Goal: Task Accomplishment & Management: Use online tool/utility

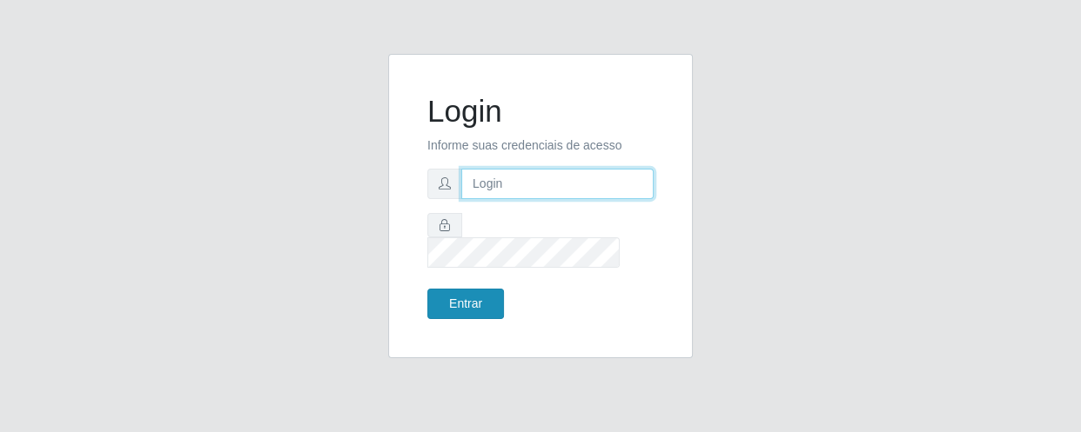
type input "[EMAIL_ADDRESS][DOMAIN_NAME]"
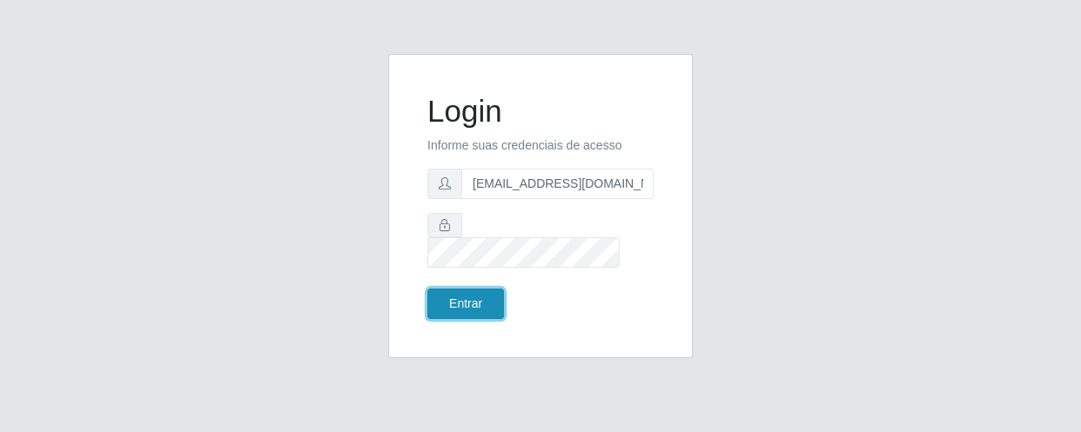
click at [440, 302] on button "Entrar" at bounding box center [465, 304] width 77 height 30
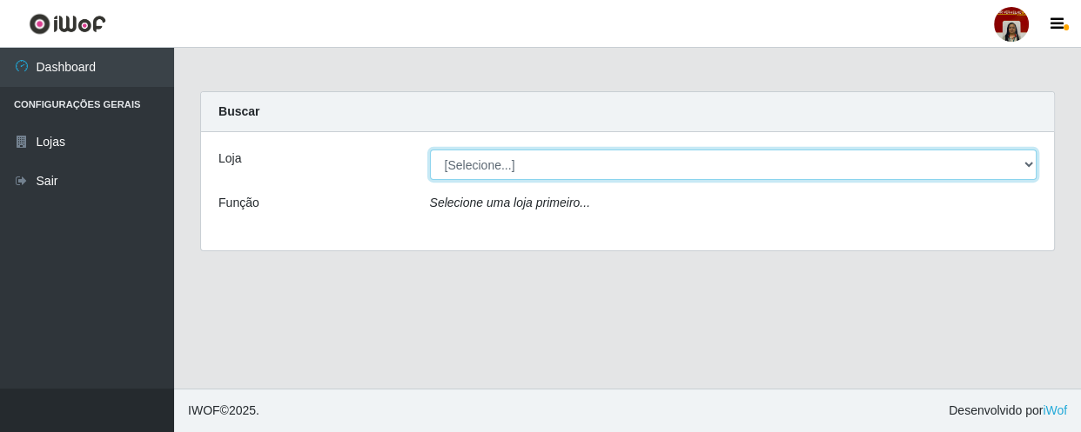
click at [485, 170] on select "[Selecione...] Mar Vermelho - Loja 04" at bounding box center [733, 165] width 607 height 30
select select "251"
click at [430, 150] on select "[Selecione...] Mar Vermelho - Loja 04" at bounding box center [733, 165] width 607 height 30
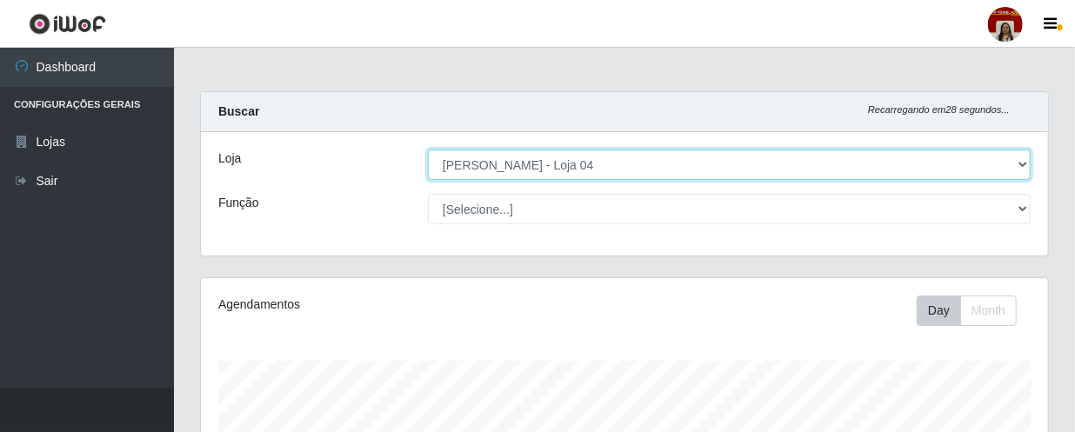
scroll to position [361, 847]
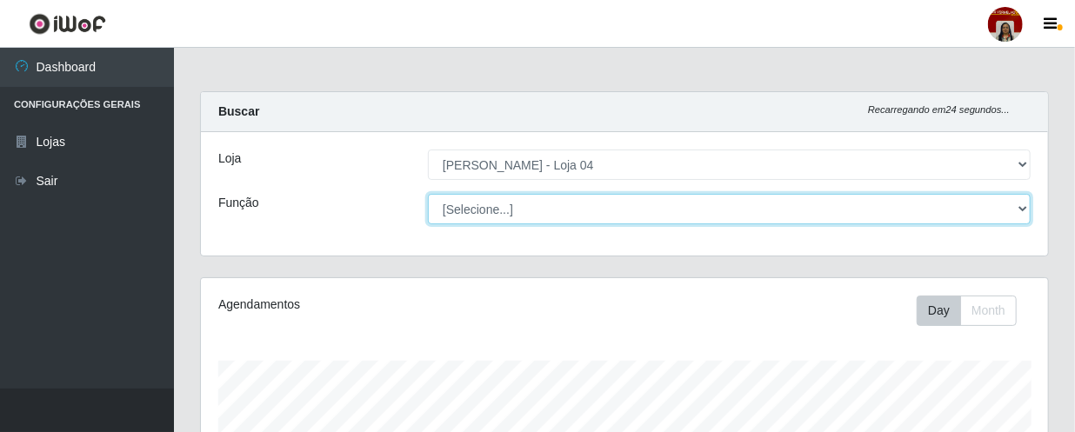
drag, startPoint x: 485, startPoint y: 175, endPoint x: 481, endPoint y: 211, distance: 36.7
click at [481, 211] on select "[Selecione...] ASG ASG + ASG ++ Auxiliar de Depósito Auxiliar de Depósito + Aux…" at bounding box center [729, 209] width 603 height 30
select select "112"
click at [428, 194] on select "[Selecione...] ASG ASG + ASG ++ Auxiliar de Depósito Auxiliar de Depósito + Aux…" at bounding box center [729, 209] width 603 height 30
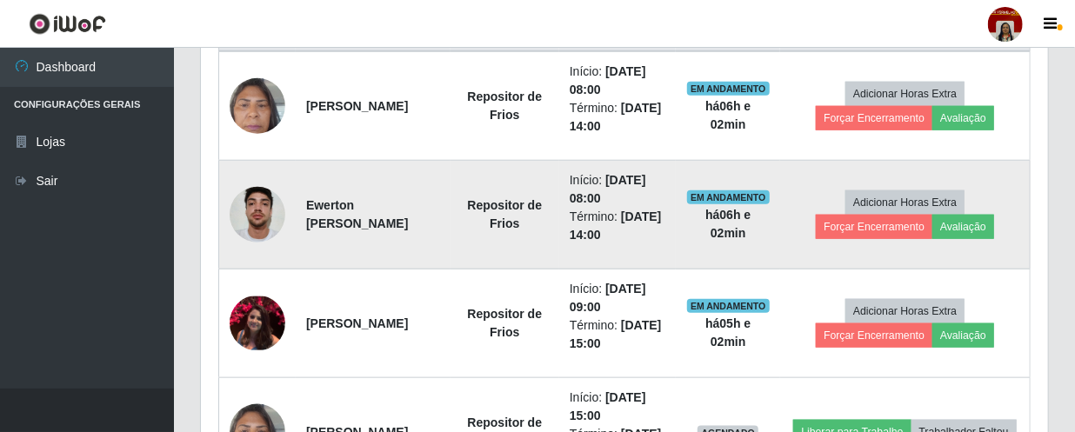
scroll to position [712, 0]
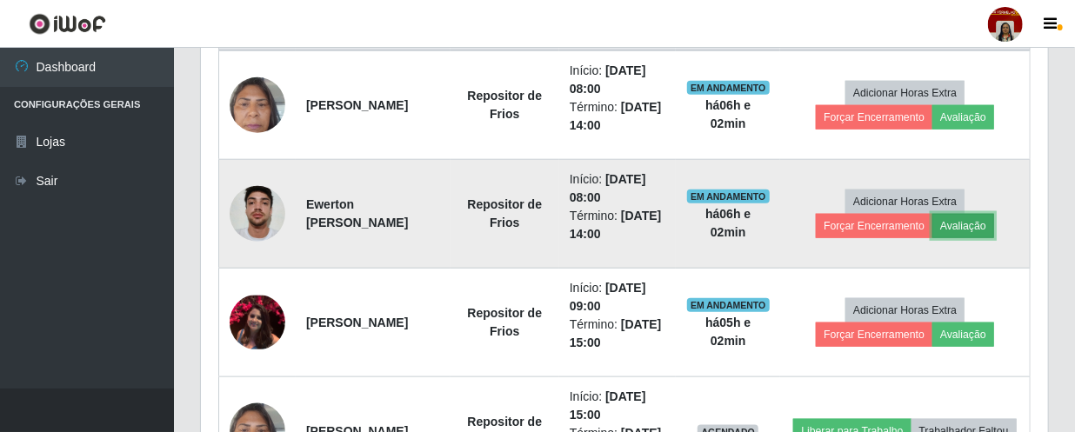
click at [974, 226] on button "Avaliação" at bounding box center [964, 226] width 62 height 24
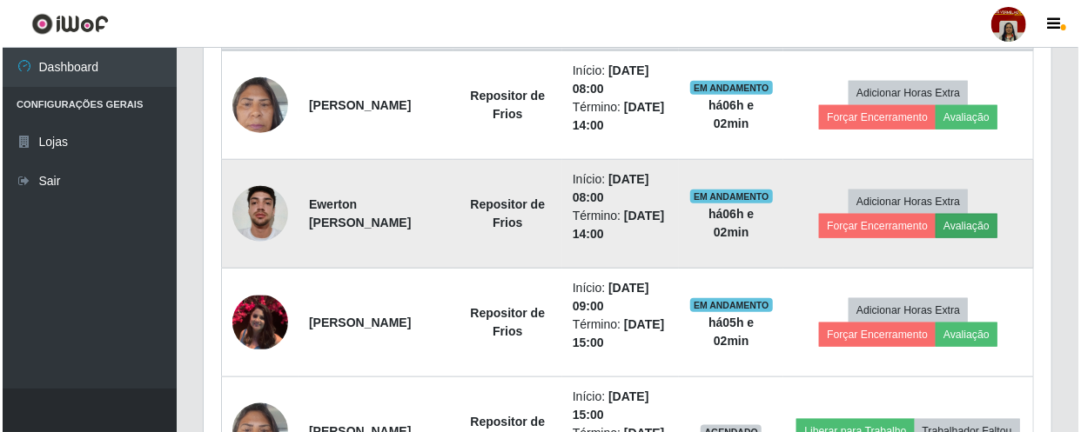
scroll to position [361, 840]
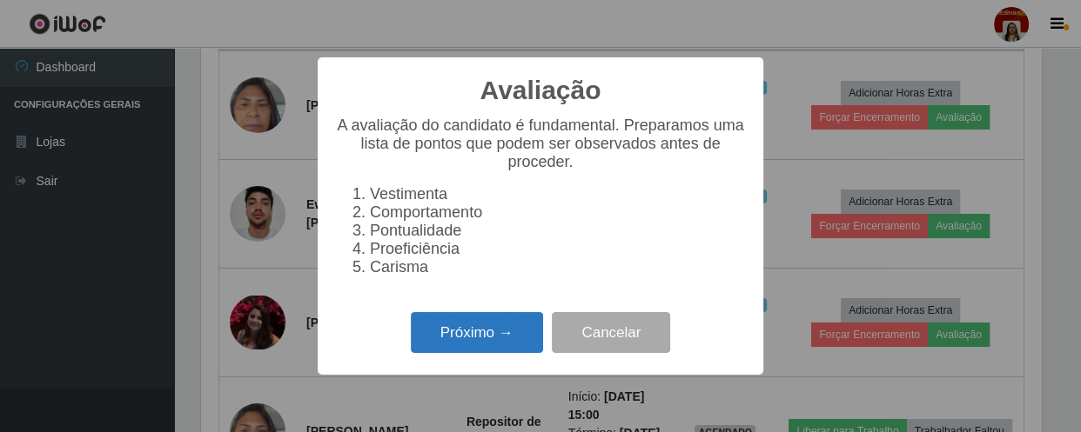
click at [451, 345] on button "Próximo →" at bounding box center [477, 332] width 132 height 41
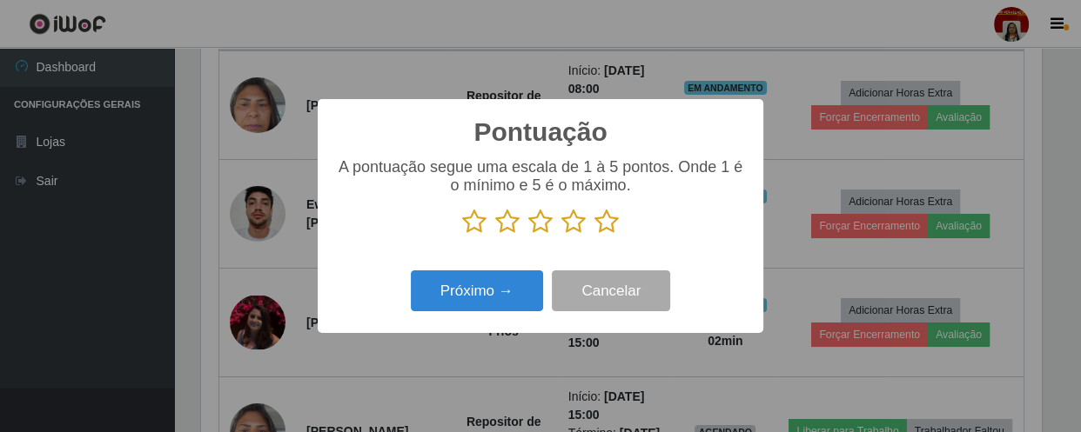
scroll to position [869713, 869233]
click at [599, 225] on icon at bounding box center [606, 222] width 24 height 26
click at [594, 235] on input "radio" at bounding box center [594, 235] width 0 height 0
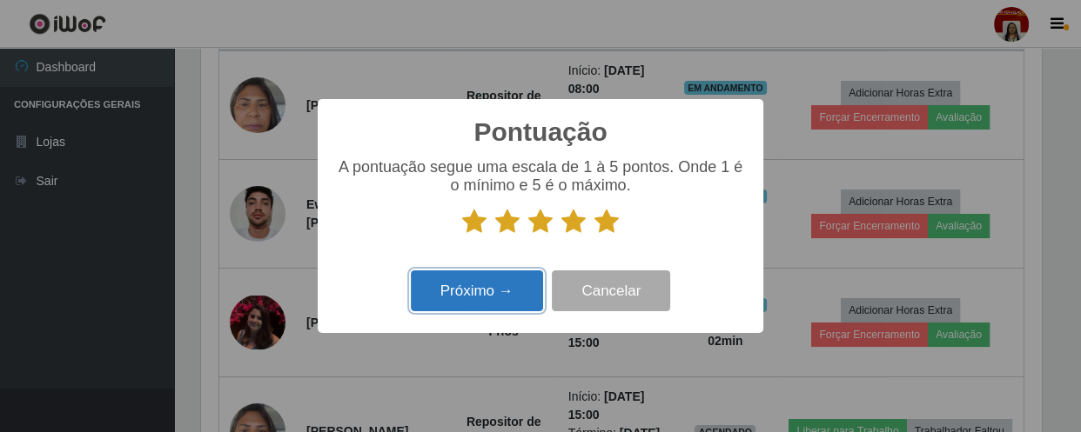
click at [503, 291] on button "Próximo →" at bounding box center [477, 291] width 132 height 41
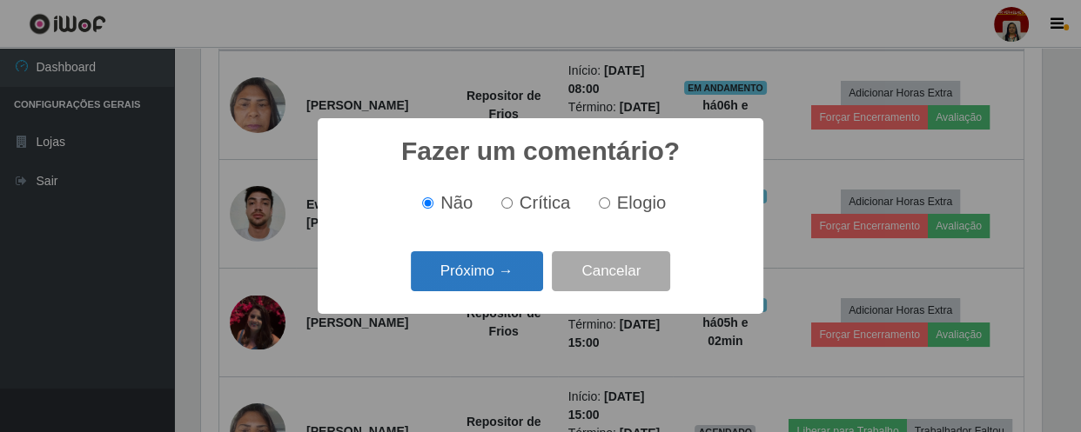
click at [519, 277] on button "Próximo →" at bounding box center [477, 271] width 132 height 41
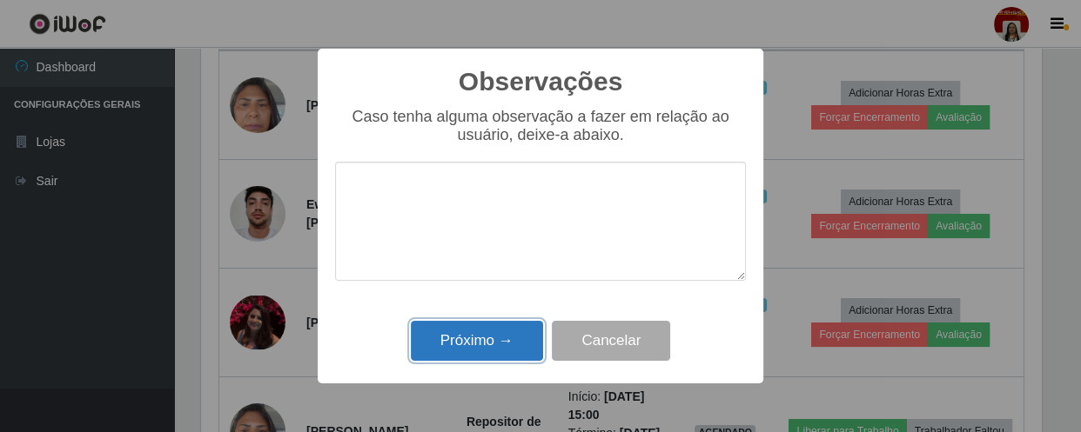
click at [510, 357] on button "Próximo →" at bounding box center [477, 341] width 132 height 41
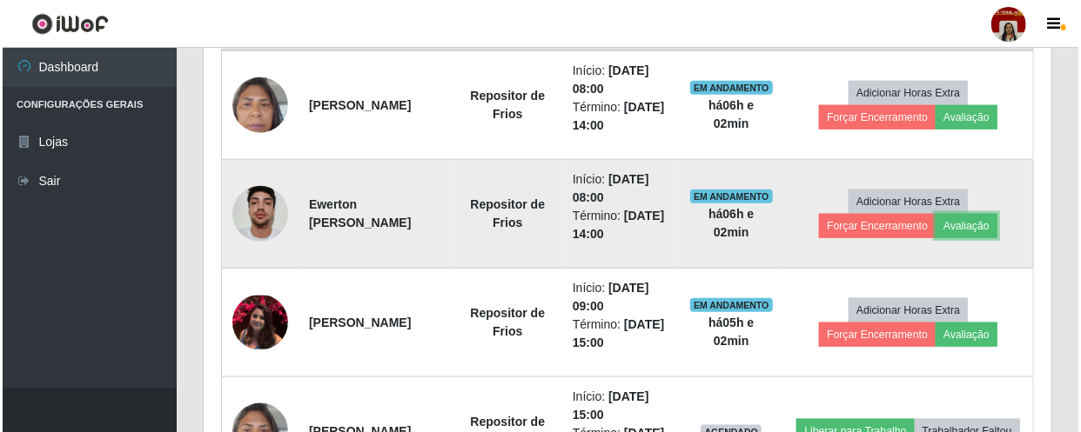
scroll to position [361, 847]
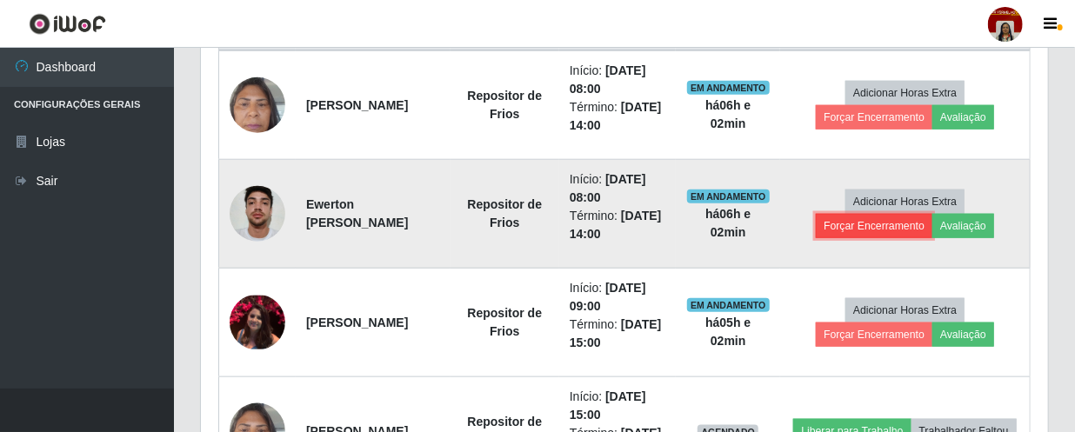
click at [843, 228] on button "Forçar Encerramento" at bounding box center [874, 226] width 117 height 24
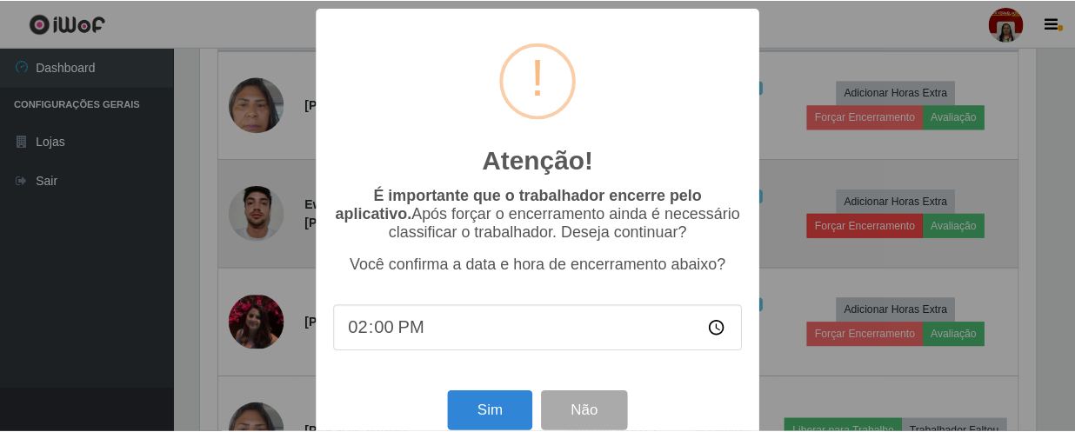
scroll to position [361, 840]
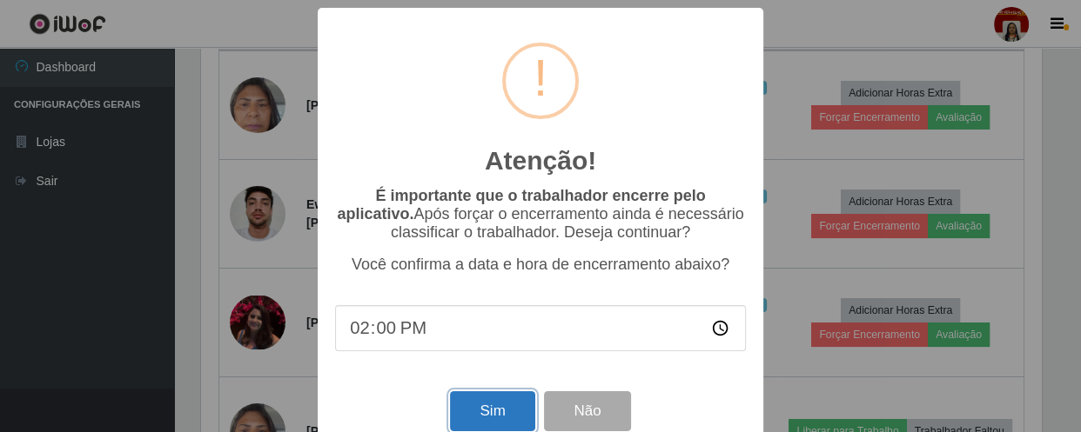
click at [486, 412] on button "Sim" at bounding box center [492, 412] width 84 height 41
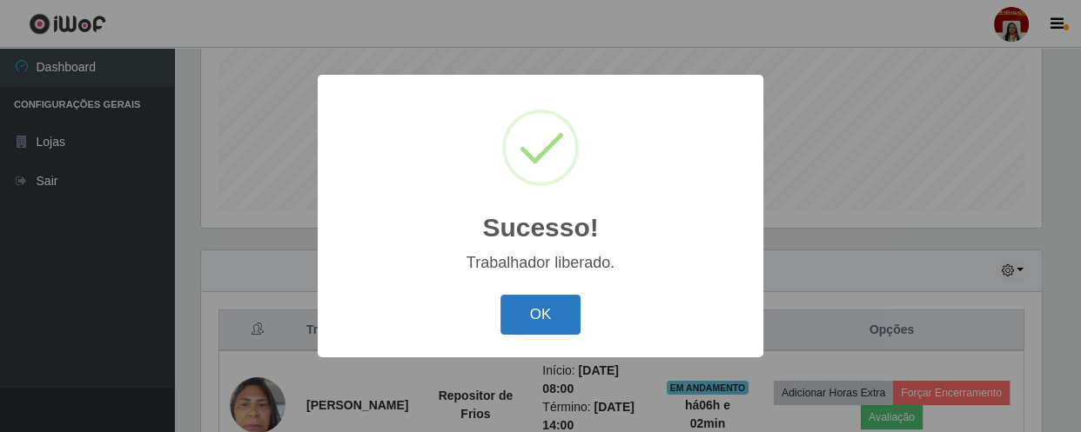
click at [539, 320] on button "OK" at bounding box center [540, 315] width 81 height 41
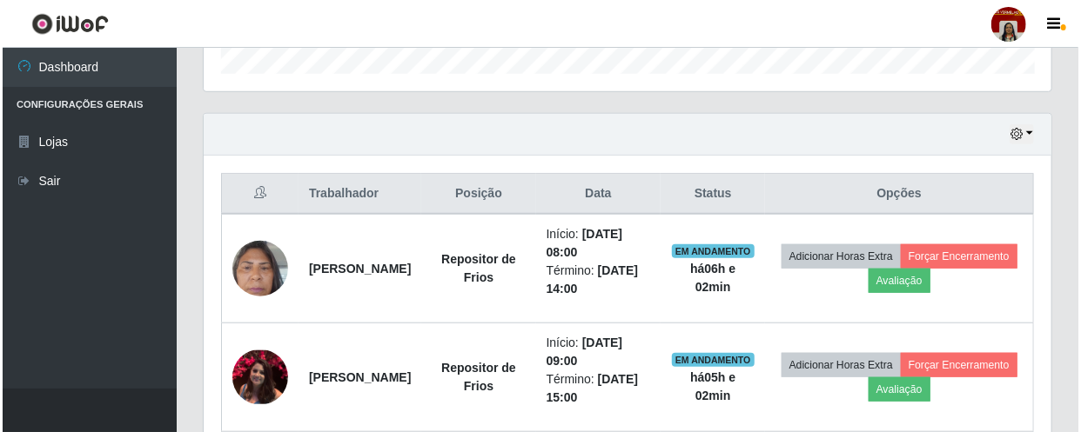
scroll to position [570, 0]
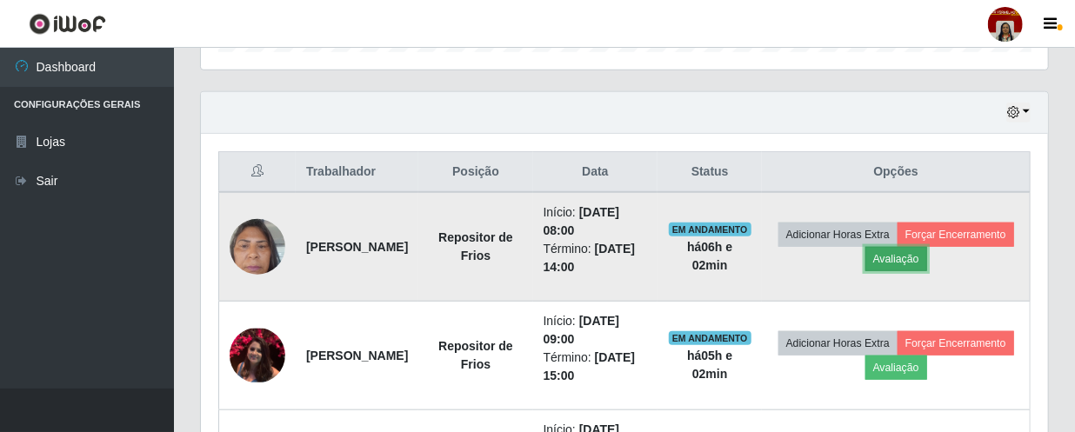
click at [927, 251] on button "Avaliação" at bounding box center [897, 259] width 62 height 24
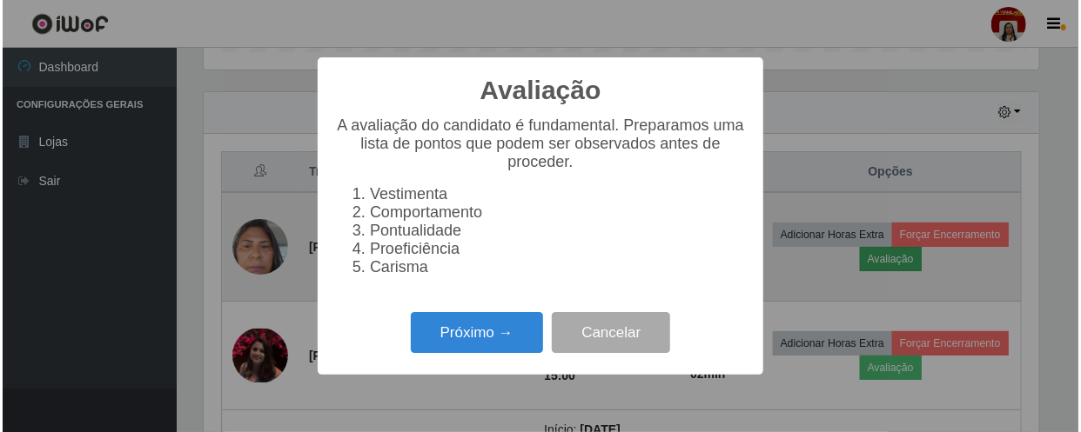
scroll to position [361, 840]
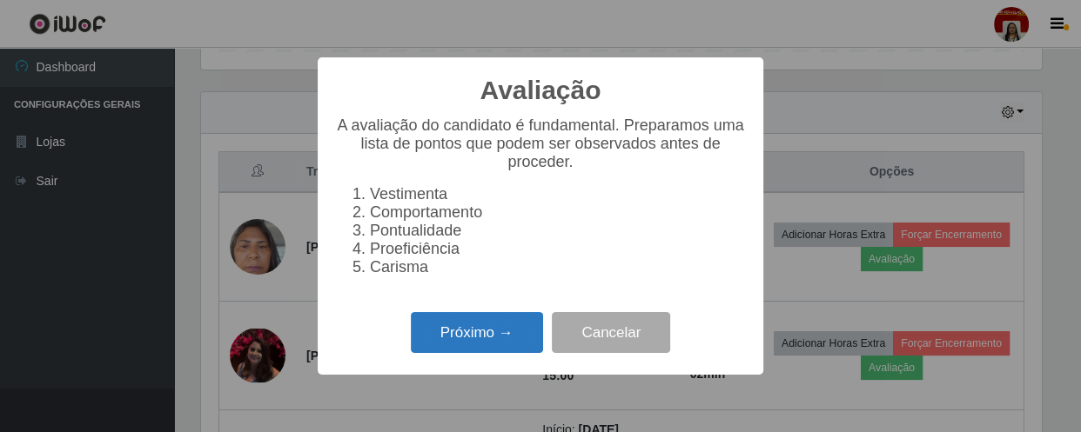
click at [469, 334] on button "Próximo →" at bounding box center [477, 332] width 132 height 41
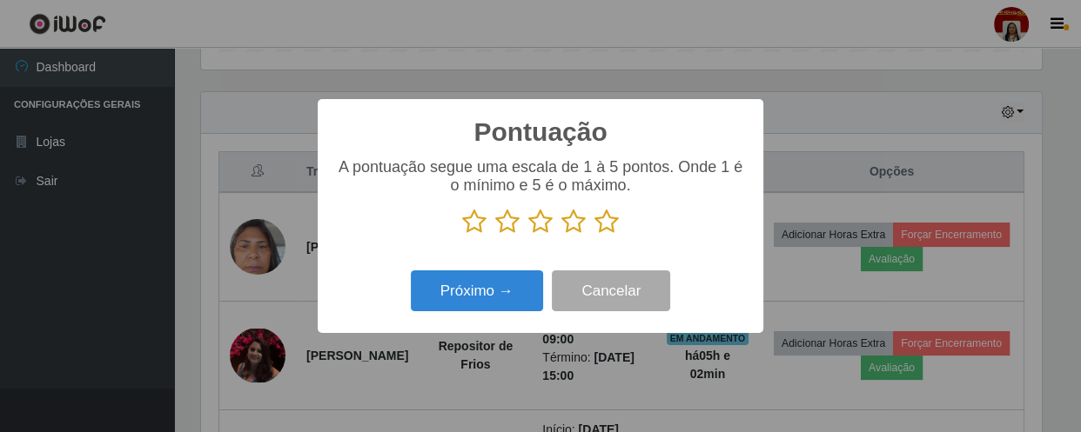
scroll to position [869713, 869233]
click at [602, 223] on icon at bounding box center [606, 222] width 24 height 26
click at [594, 235] on input "radio" at bounding box center [594, 235] width 0 height 0
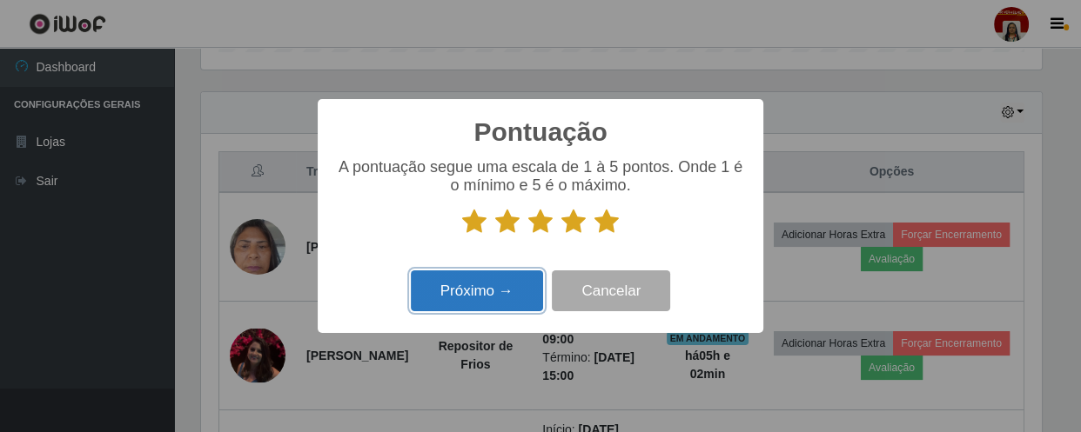
click at [487, 288] on button "Próximo →" at bounding box center [477, 291] width 132 height 41
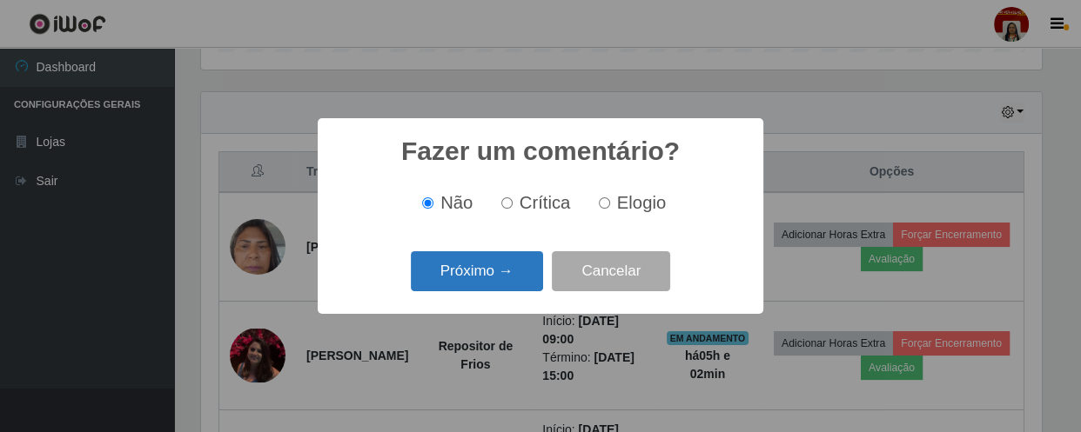
click at [526, 285] on button "Próximo →" at bounding box center [477, 271] width 132 height 41
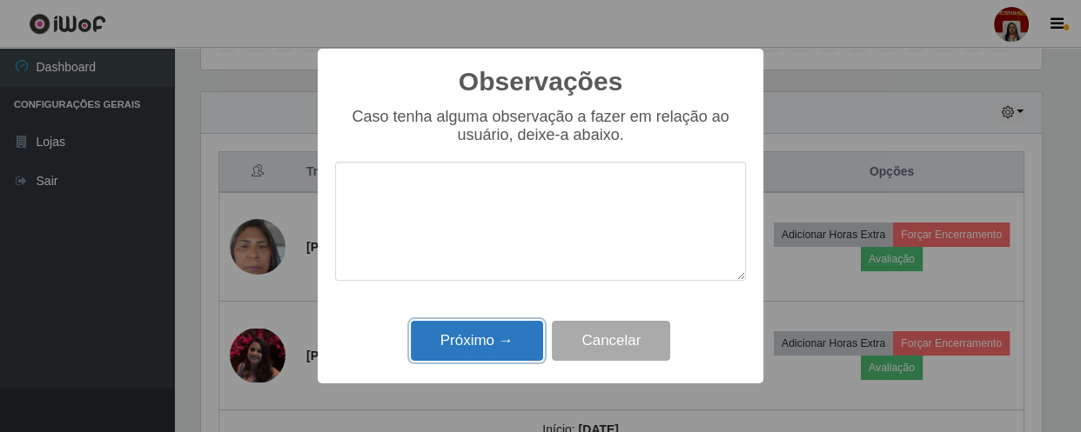
click at [505, 334] on button "Próximo →" at bounding box center [477, 341] width 132 height 41
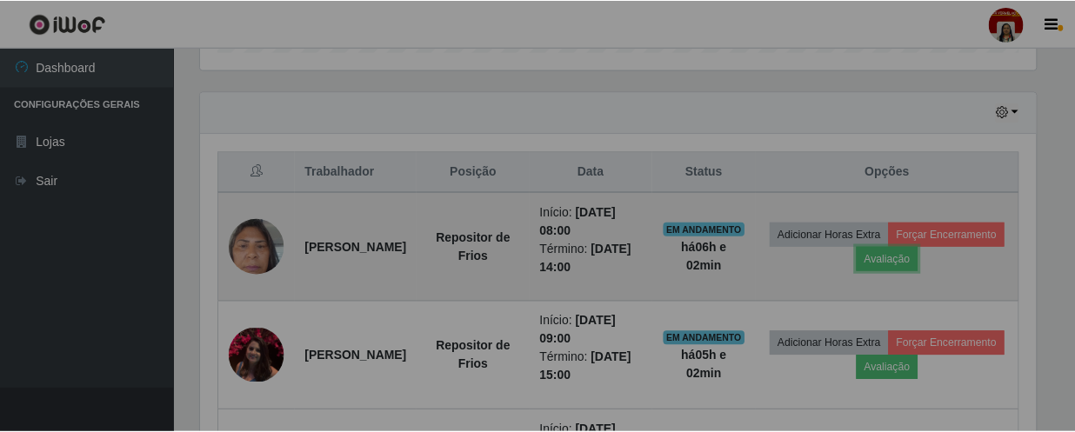
scroll to position [361, 847]
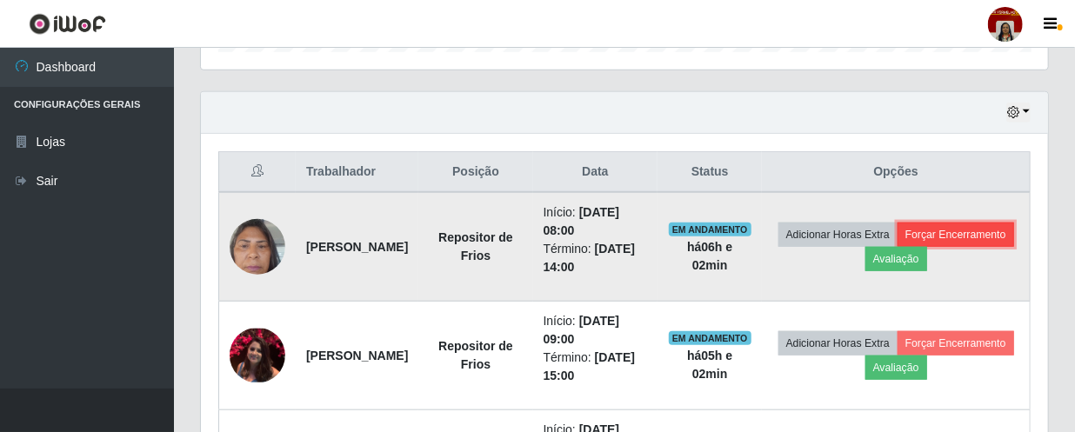
click at [898, 247] on button "Forçar Encerramento" at bounding box center [956, 235] width 117 height 24
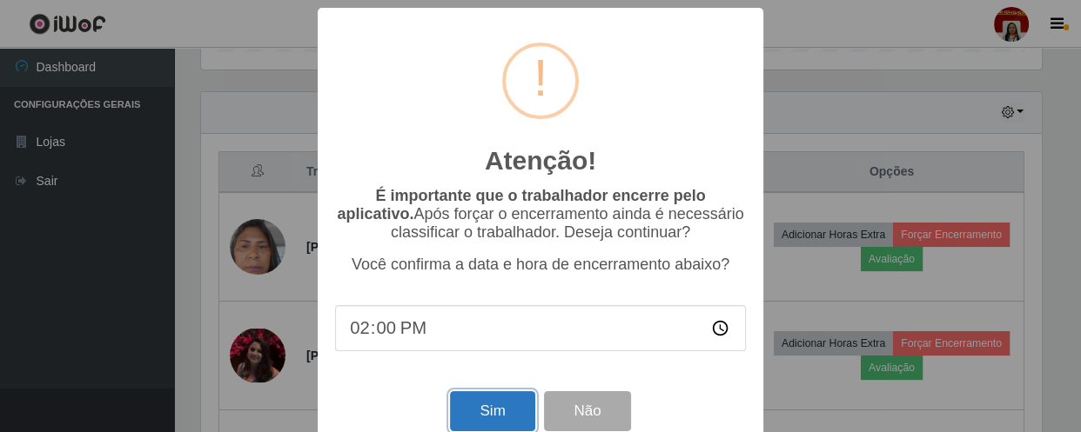
click at [500, 412] on button "Sim" at bounding box center [492, 412] width 84 height 41
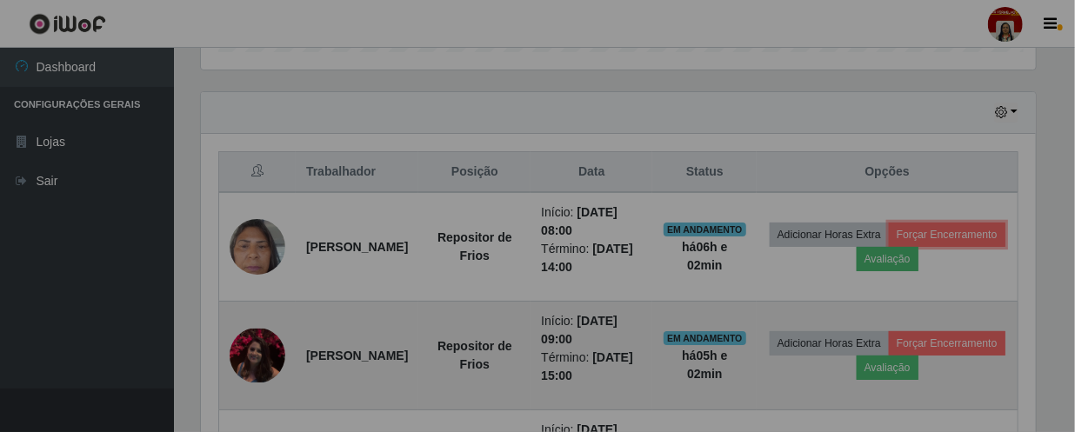
scroll to position [0, 0]
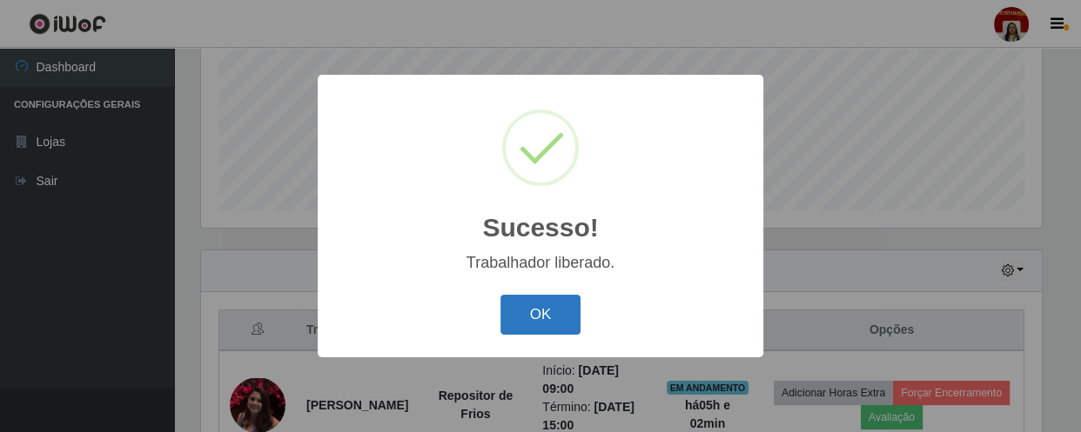
click at [556, 311] on button "OK" at bounding box center [540, 315] width 81 height 41
